Goal: Task Accomplishment & Management: Use online tool/utility

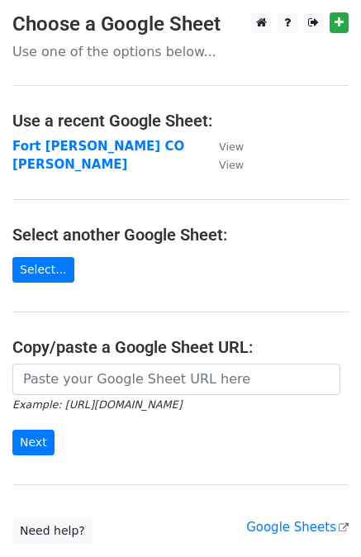
click at [66, 142] on strong "Fort Collins CO" at bounding box center [98, 146] width 172 height 15
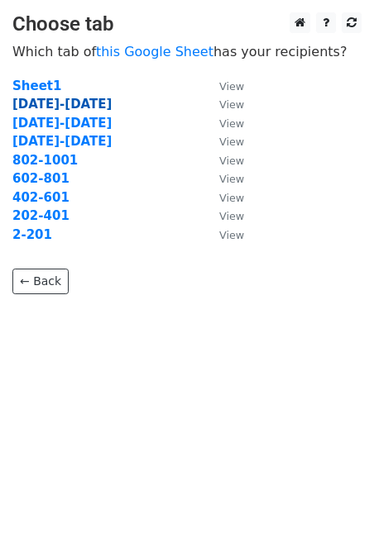
click at [43, 102] on strong "[DATE]-[DATE]" at bounding box center [61, 104] width 99 height 15
click at [35, 104] on strong "[DATE]-[DATE]" at bounding box center [61, 104] width 99 height 15
click at [60, 102] on strong "[DATE]-[DATE]" at bounding box center [61, 104] width 99 height 15
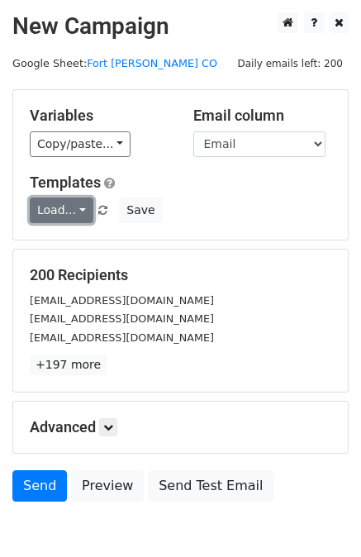
click at [58, 209] on link "Load..." at bounding box center [62, 211] width 64 height 26
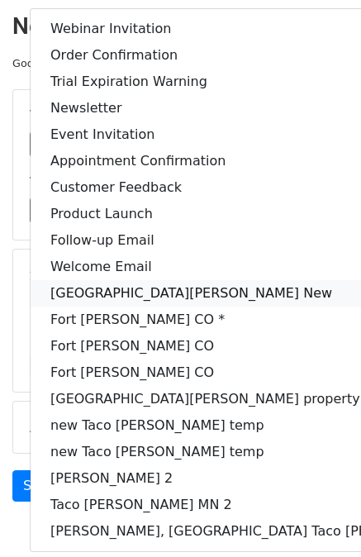
click at [127, 283] on link "Fort Collins New" at bounding box center [265, 293] width 469 height 26
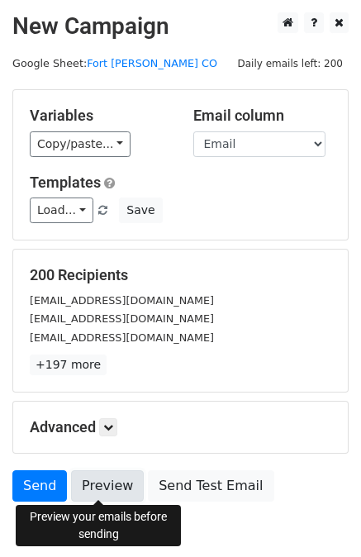
click at [93, 484] on link "Preview" at bounding box center [107, 485] width 73 height 31
